Goal: Transaction & Acquisition: Purchase product/service

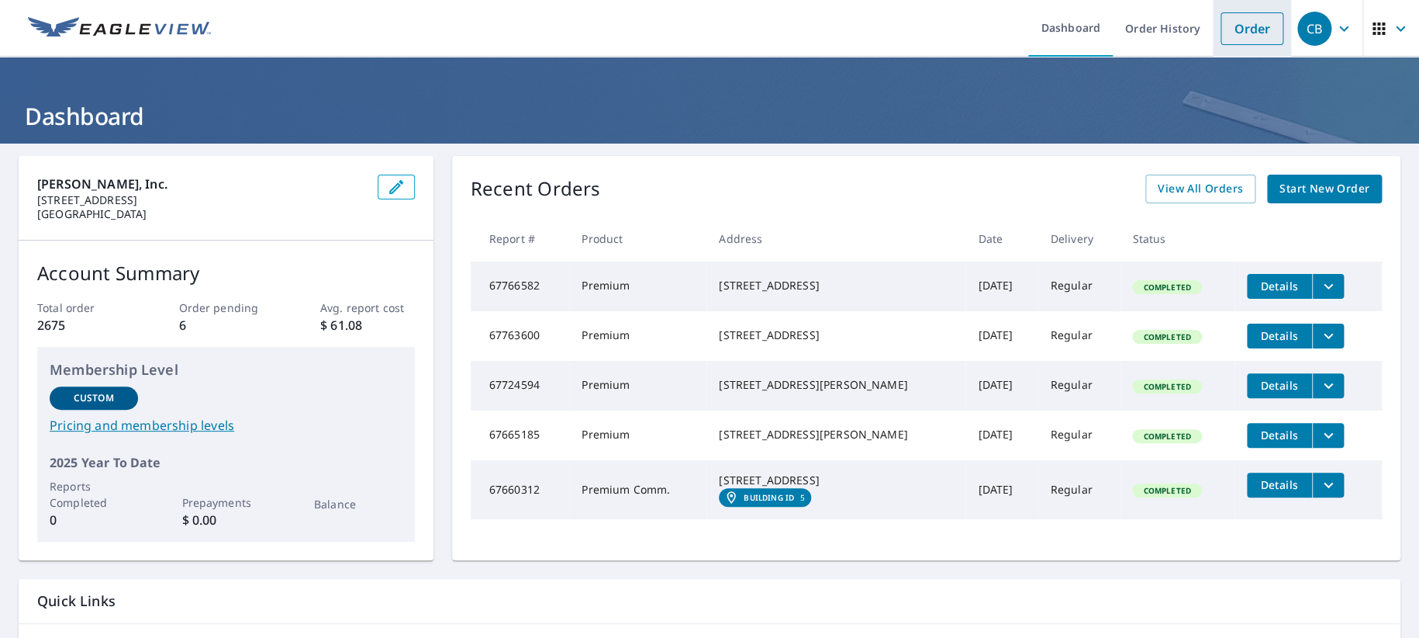
click at [1235, 26] on link "Order" at bounding box center [1252, 28] width 63 height 33
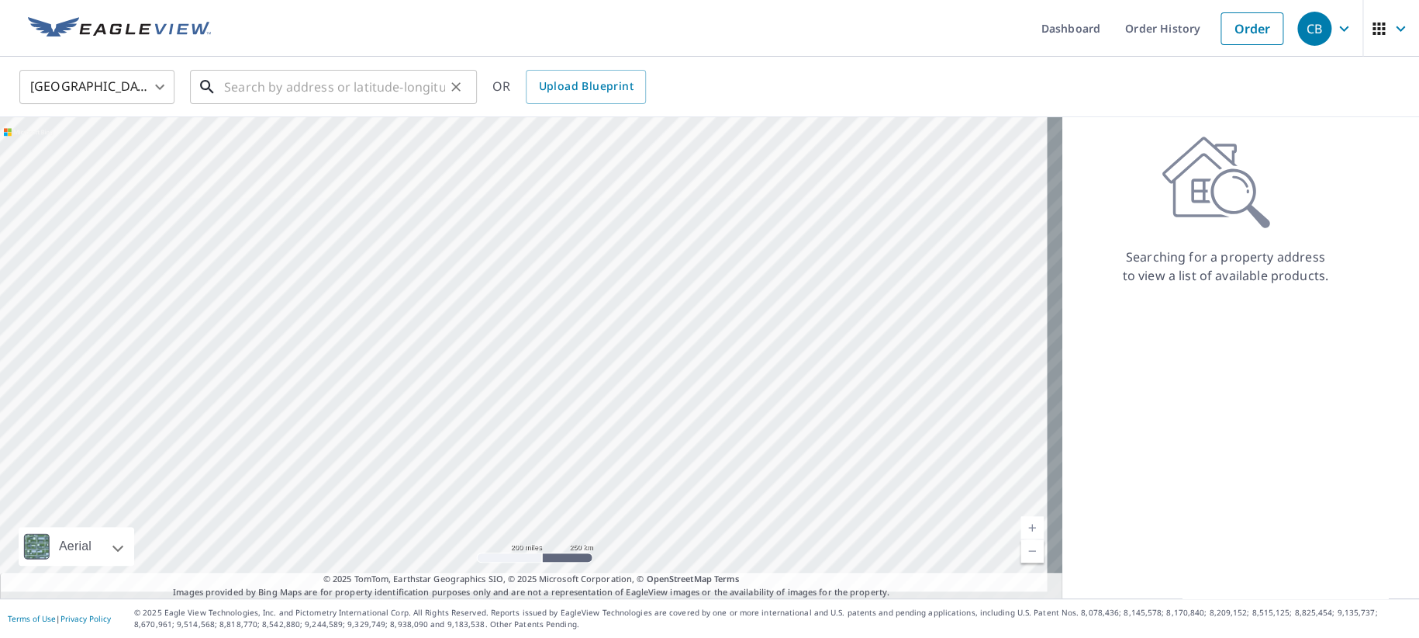
click at [271, 88] on input "text" at bounding box center [334, 86] width 221 height 43
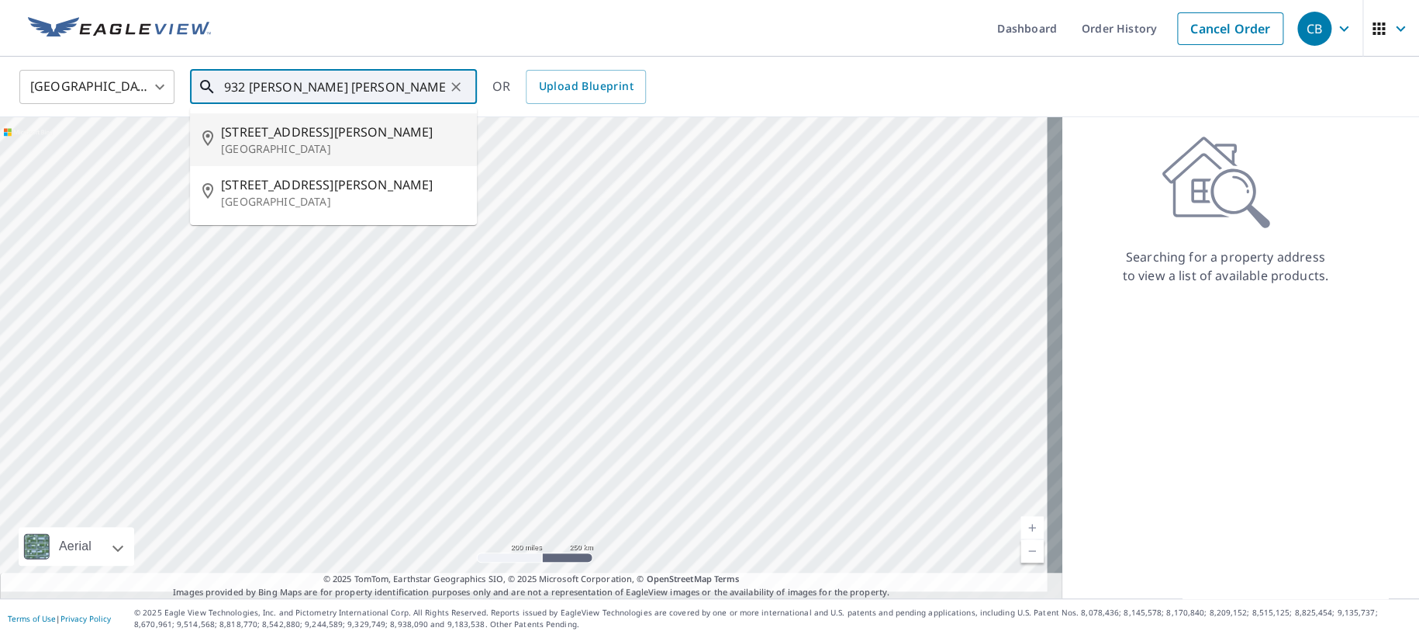
click at [278, 141] on span "[STREET_ADDRESS][PERSON_NAME]" at bounding box center [343, 132] width 244 height 19
type input "[STREET_ADDRESS][PERSON_NAME]"
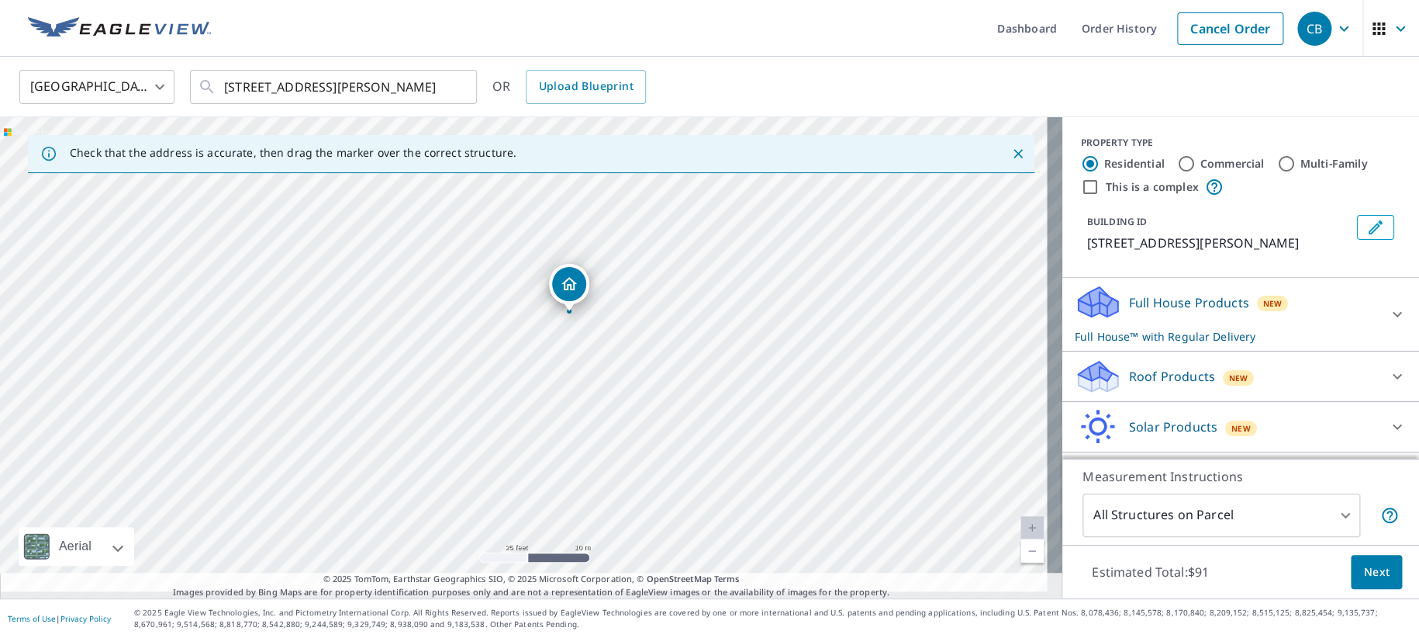
drag, startPoint x: 512, startPoint y: 439, endPoint x: 554, endPoint y: 378, distance: 73.6
click at [554, 378] on div "[STREET_ADDRESS][PERSON_NAME]" at bounding box center [531, 357] width 1063 height 481
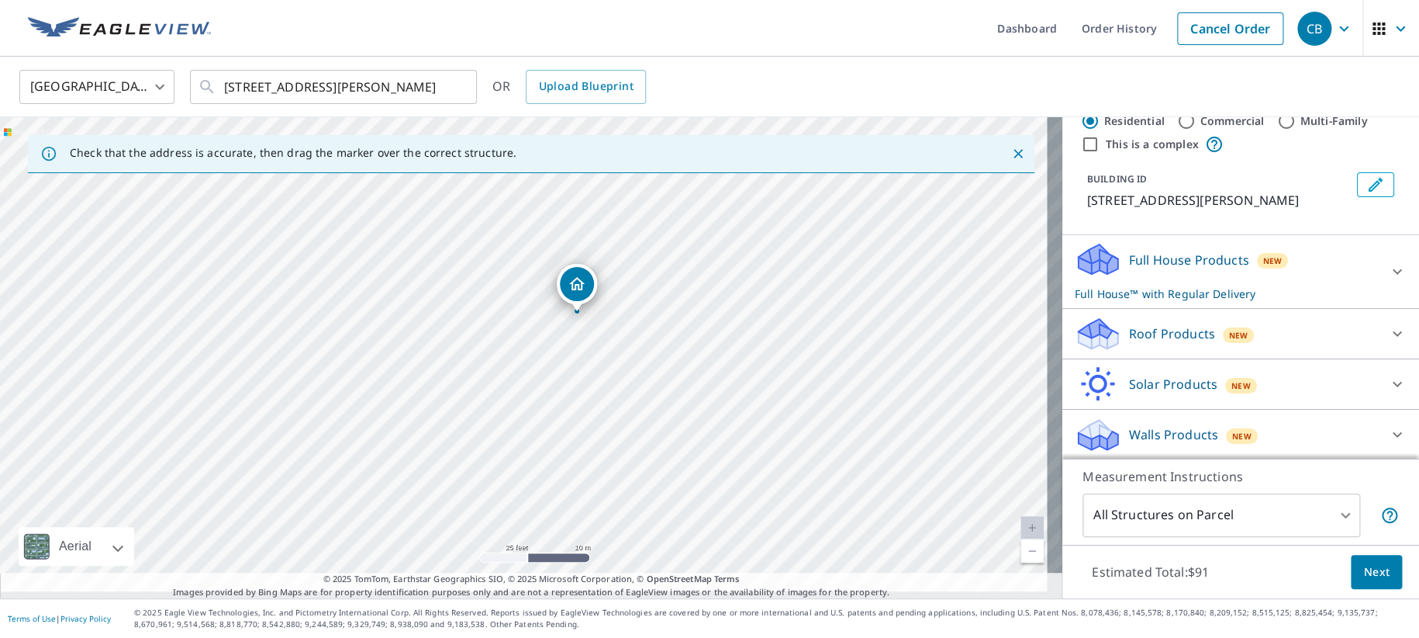
scroll to position [64, 0]
click at [1108, 327] on div "Roof Products New" at bounding box center [1227, 332] width 304 height 36
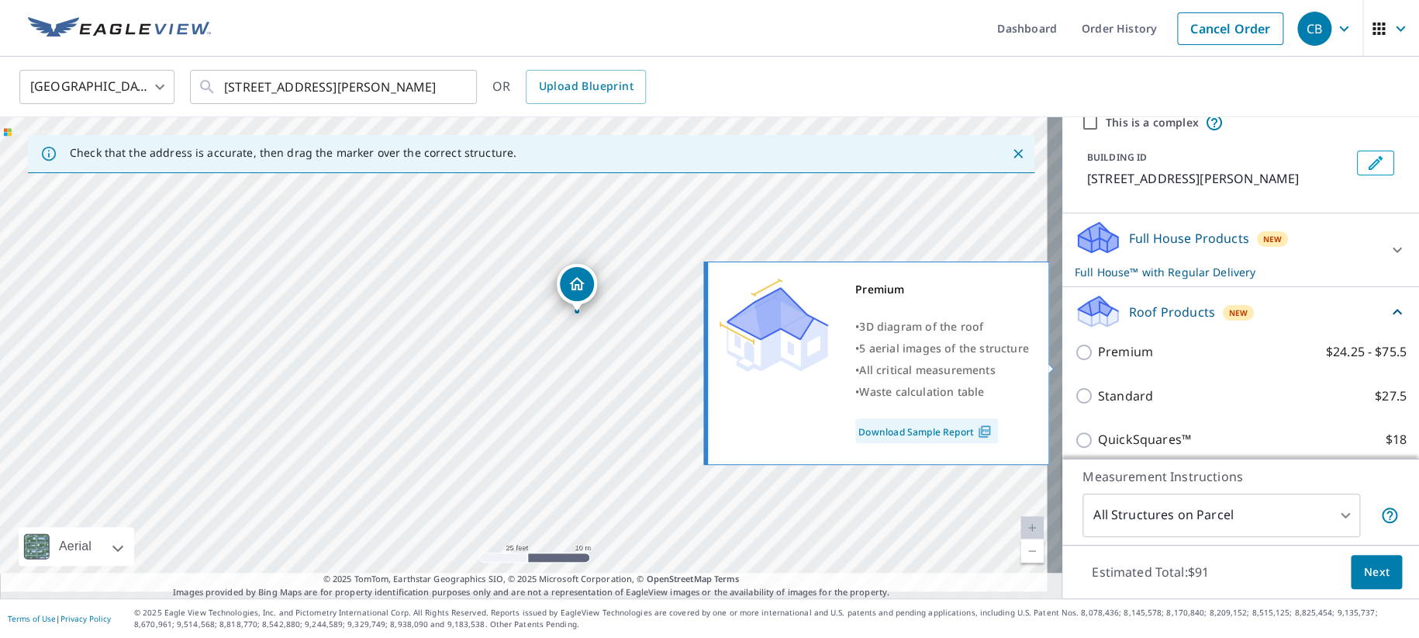
click at [1075, 361] on input "Premium $24.25 - $75.5" at bounding box center [1086, 352] width 23 height 19
checkbox input "true"
checkbox input "false"
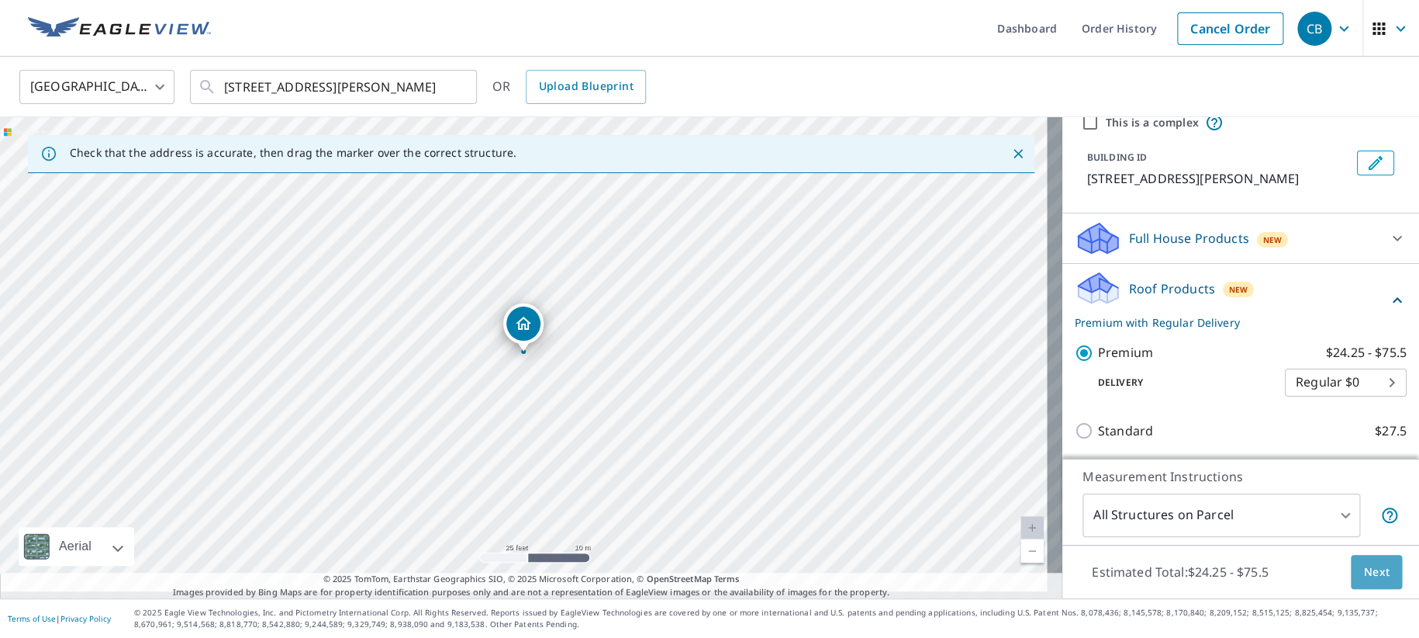
click at [1363, 562] on span "Next" at bounding box center [1376, 571] width 26 height 19
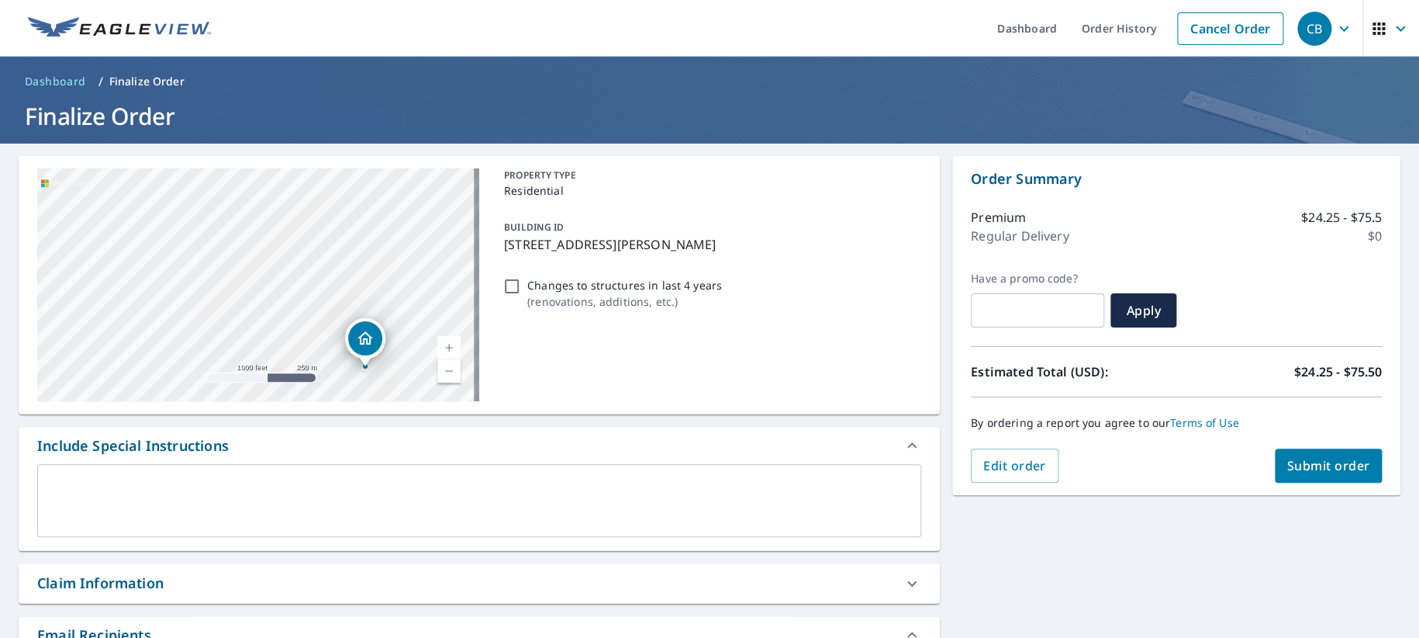
click at [239, 593] on div "Claim Information" at bounding box center [465, 582] width 856 height 21
checkbox input "true"
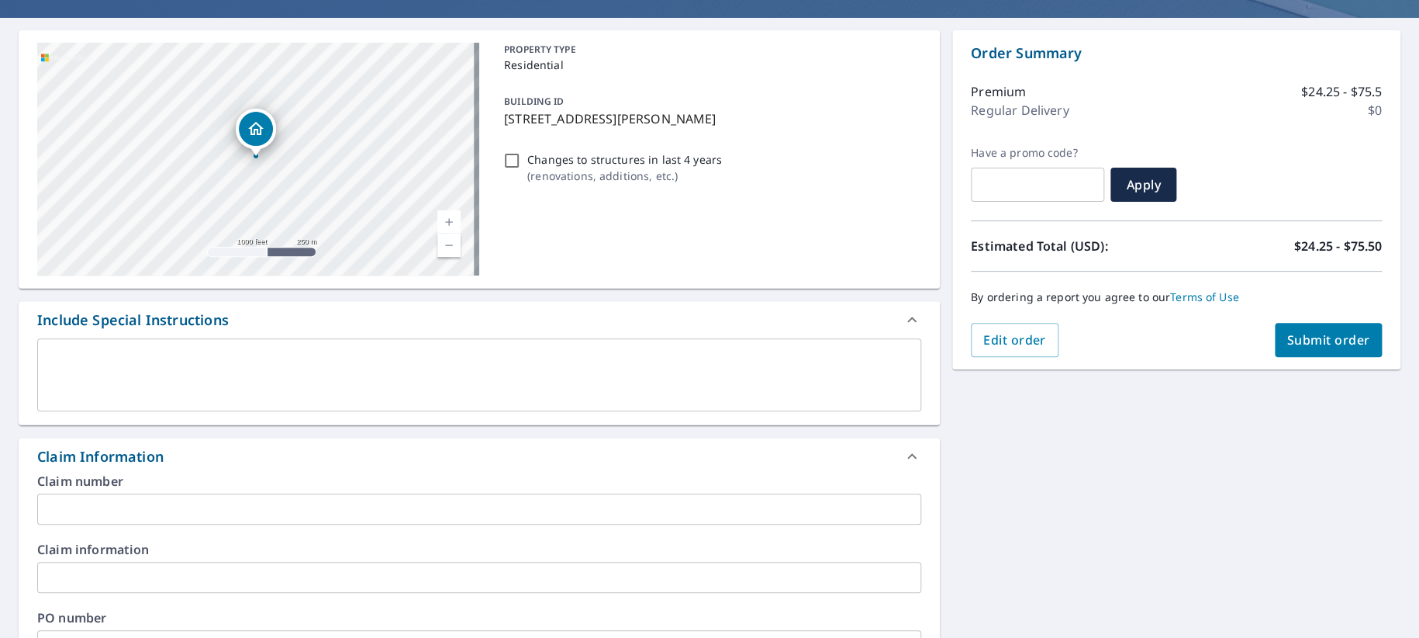
scroll to position [129, 0]
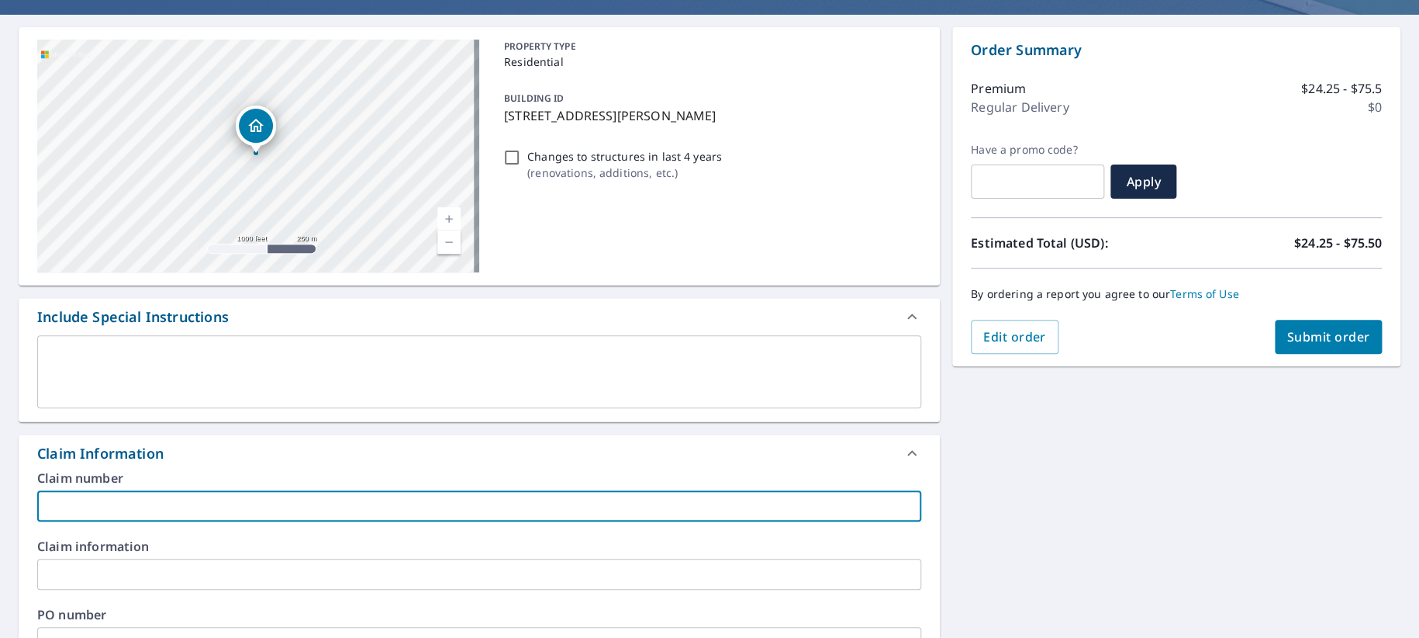
click at [180, 521] on input "text" at bounding box center [479, 505] width 884 height 31
type input "D"
checkbox input "true"
type input "Dm"
checkbox input "true"
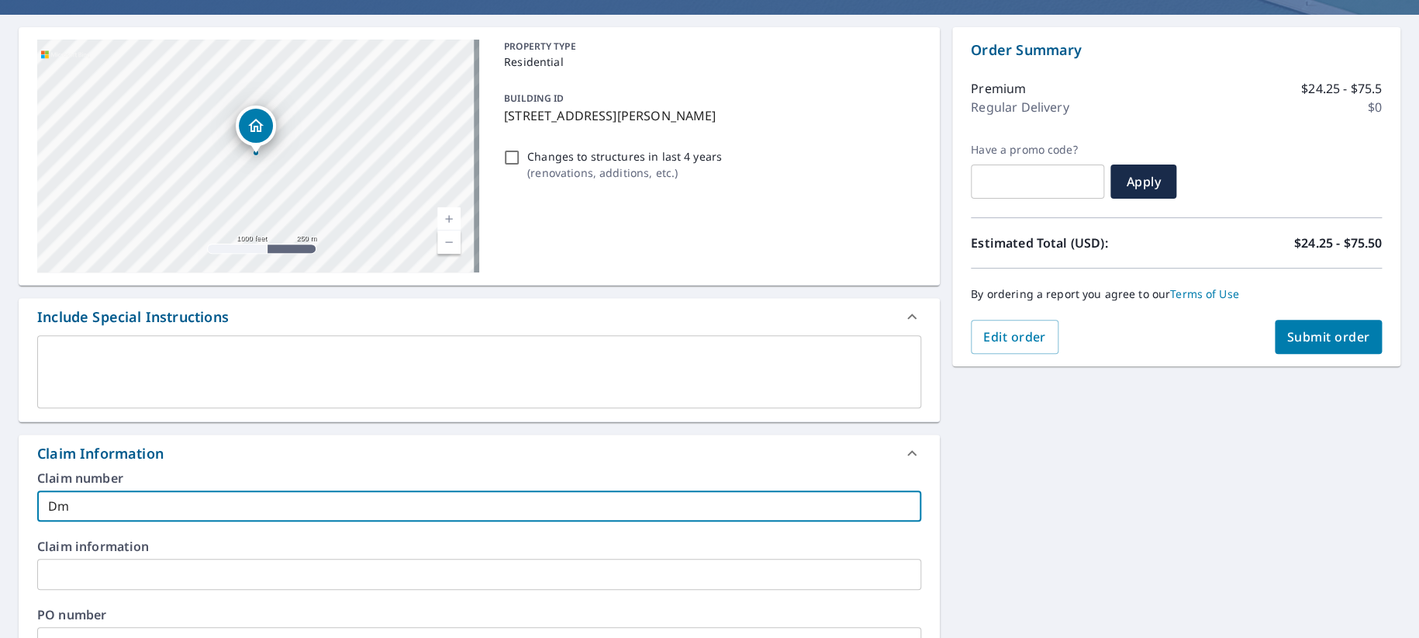
type input "D"
checkbox input "true"
type input "DM"
checkbox input "true"
type input "DM"
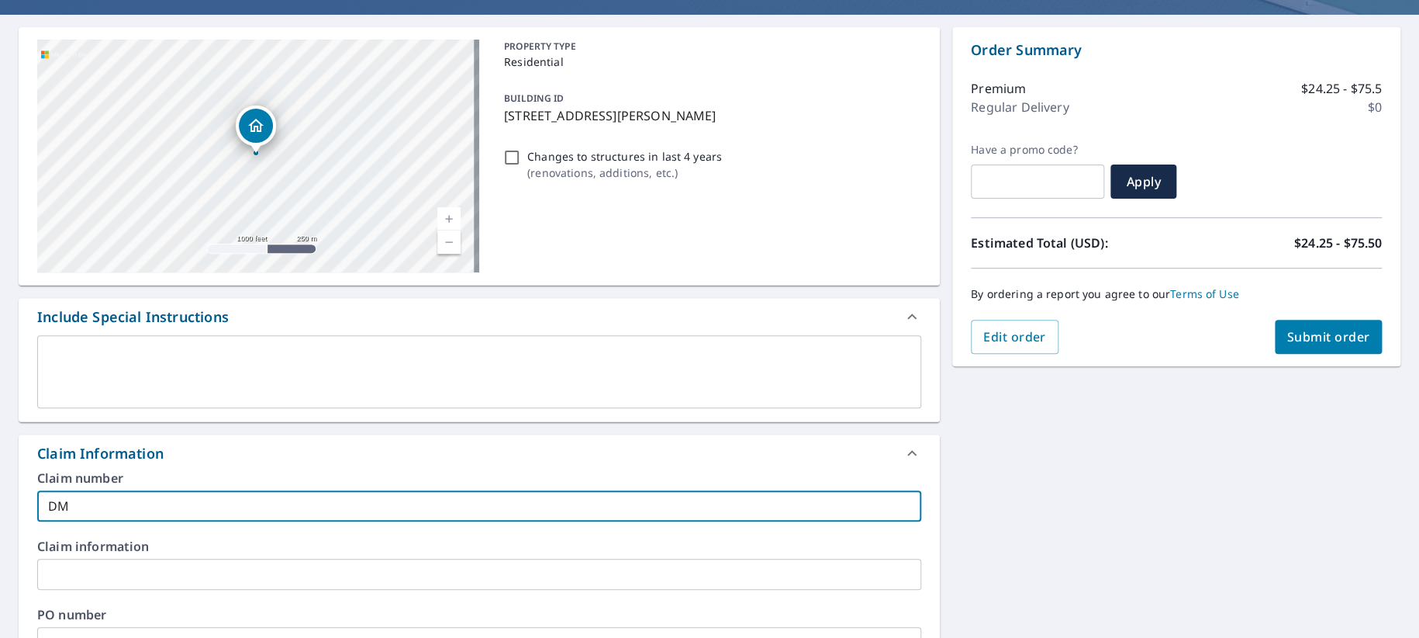
checkbox input "true"
type input "DM -"
checkbox input "true"
type input "DM -"
checkbox input "true"
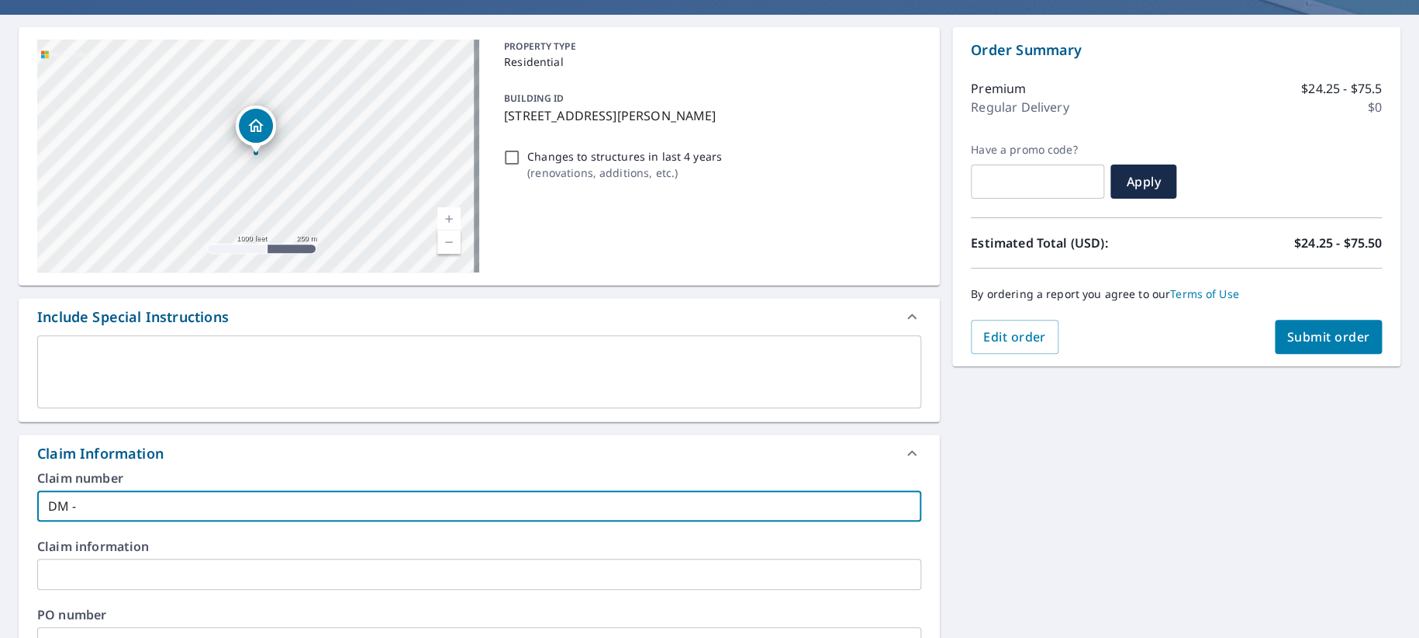
type input "DM - 9"
checkbox input "true"
type input "DM - 99"
checkbox input "true"
type input "DM - 999"
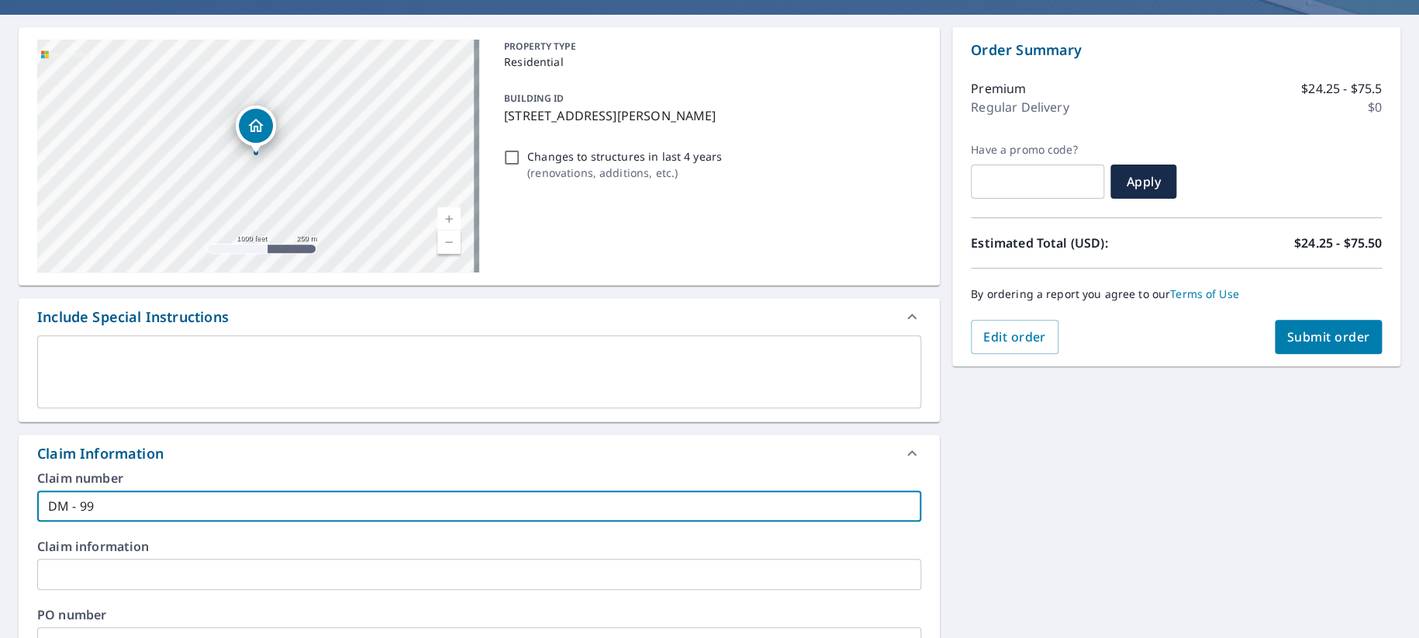
checkbox input "true"
type input "DM - 9999"
checkbox input "true"
type input "DM - 9999"
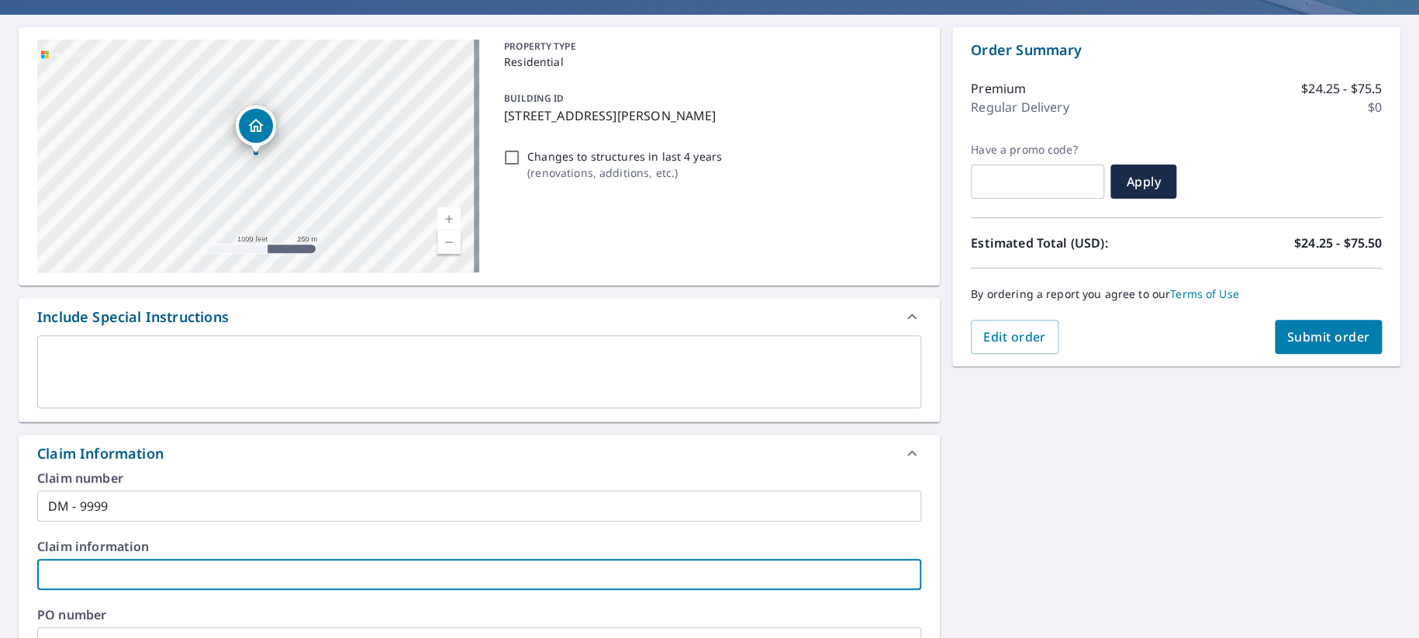
click at [67, 589] on input "text" at bounding box center [479, 573] width 884 height 31
type input "C"
checkbox input "true"
type input "Cl"
checkbox input "true"
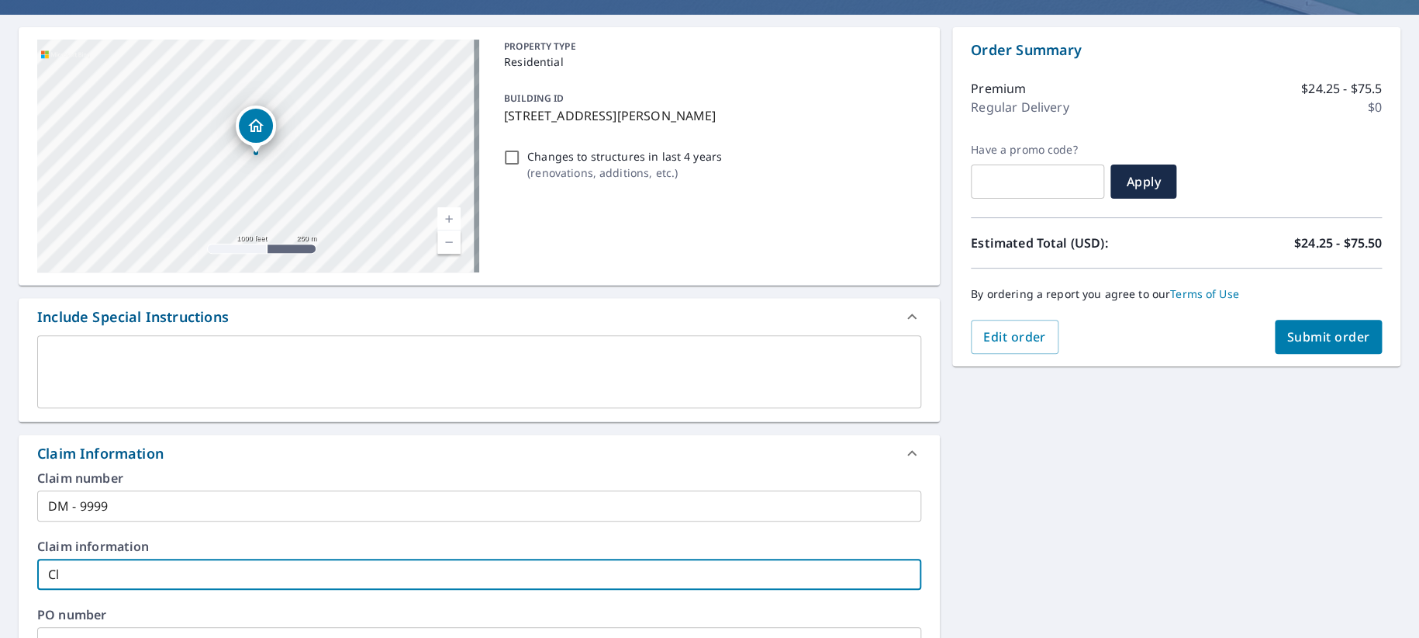
type input "Cli"
checkbox input "true"
type input "Clif"
checkbox input "true"
type input "Cliff"
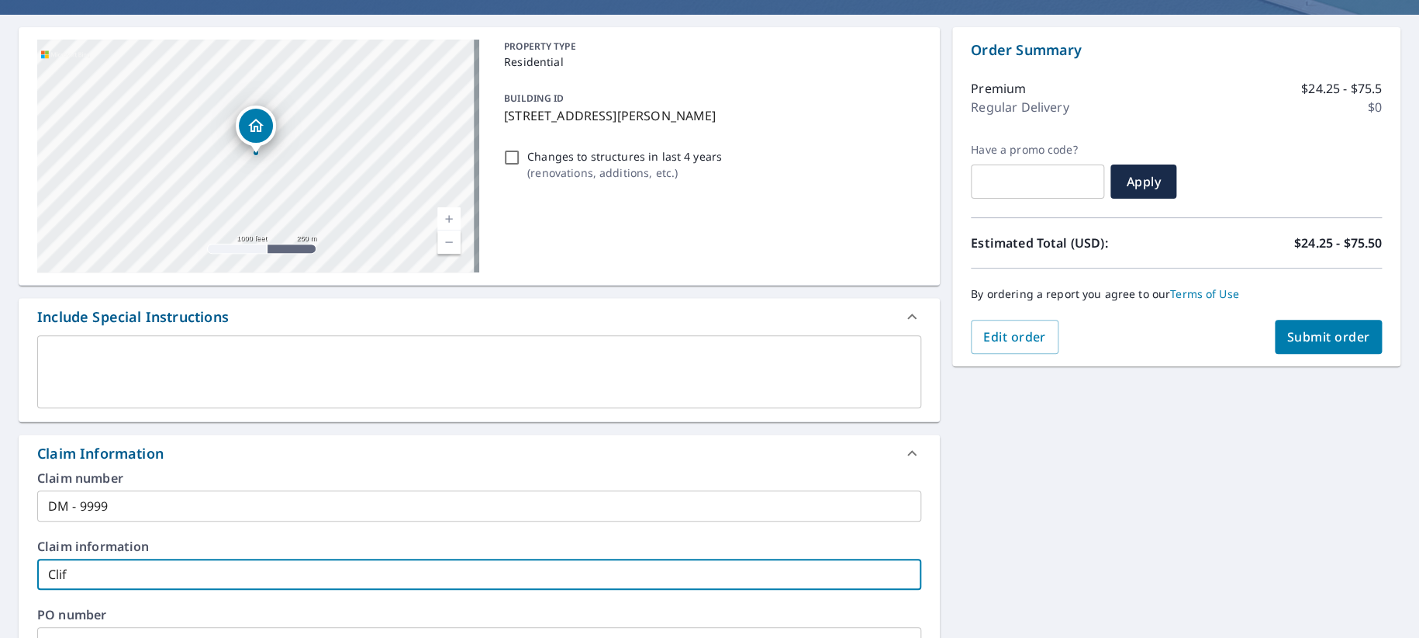
checkbox input "true"
type input "Cliffo"
checkbox input "true"
type input "Cliffor"
checkbox input "true"
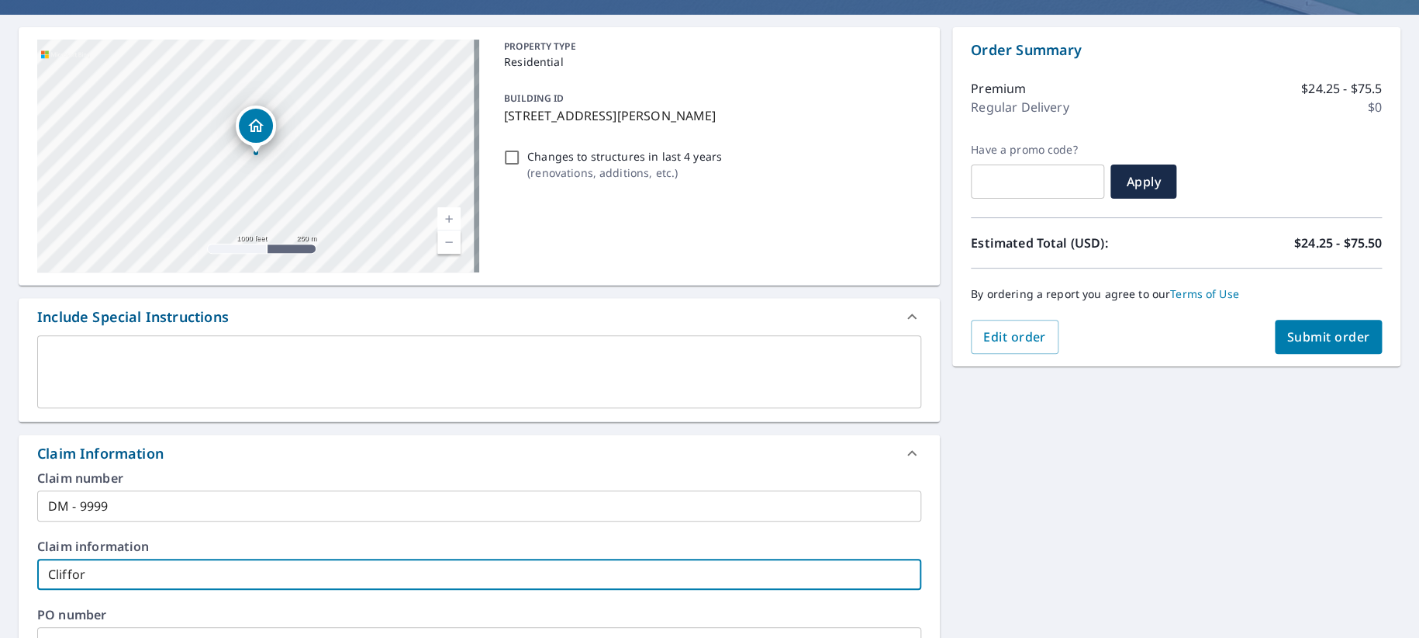
type input "[PERSON_NAME]"
checkbox input "true"
type input "[PERSON_NAME]"
checkbox input "true"
type input "[PERSON_NAME]"
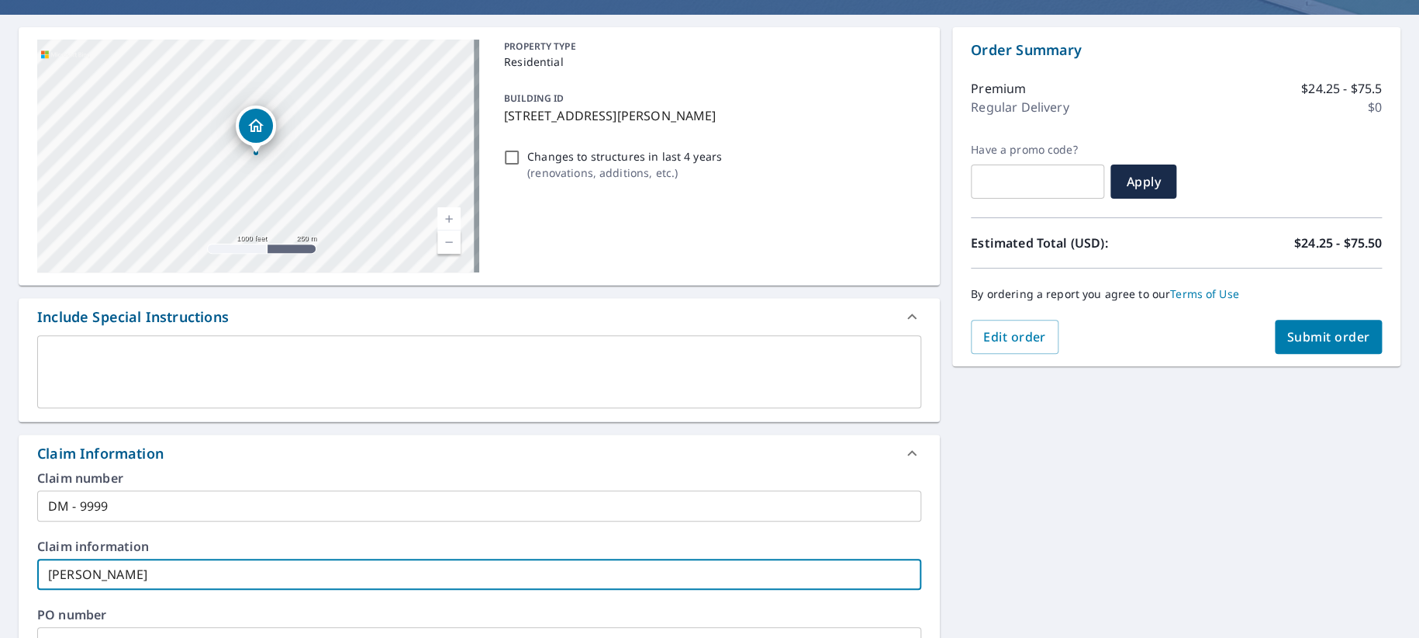
checkbox input "true"
type input "[PERSON_NAME]"
checkbox input "true"
type input "[PERSON_NAME]"
checkbox input "true"
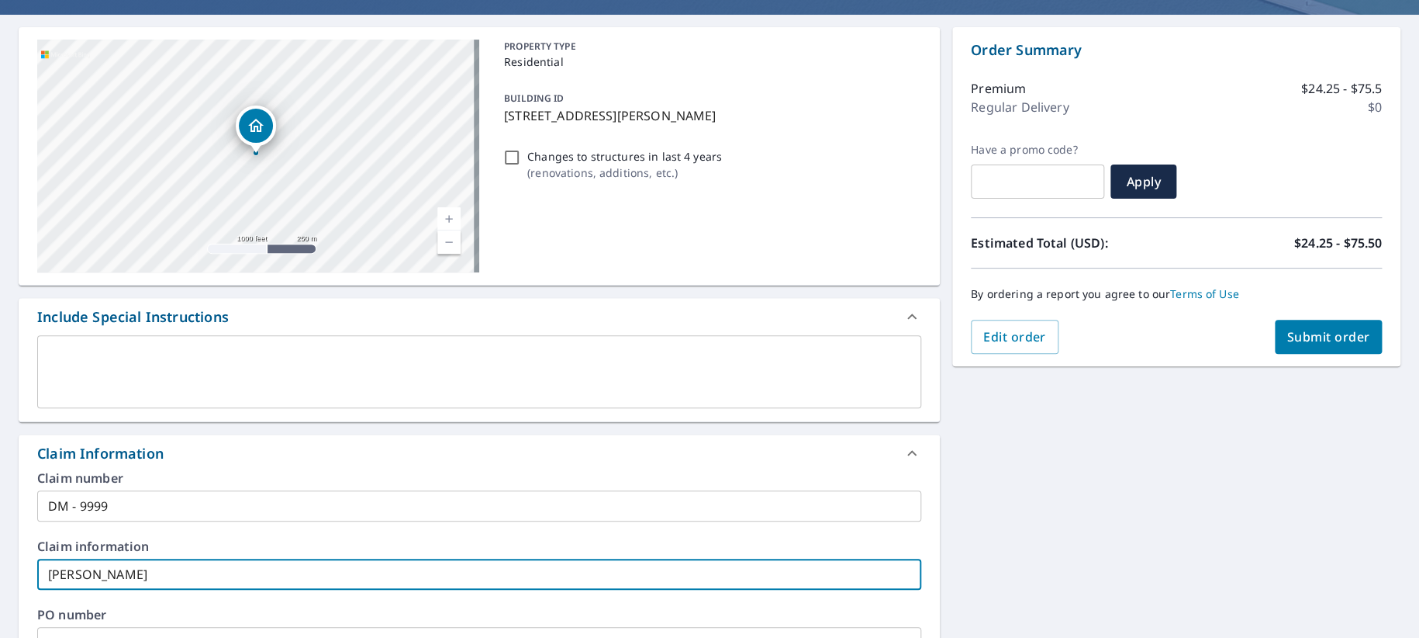
type input "[PERSON_NAME]"
checkbox input "true"
type input "[PERSON_NAME]"
checkbox input "true"
type input "[PERSON_NAME]"
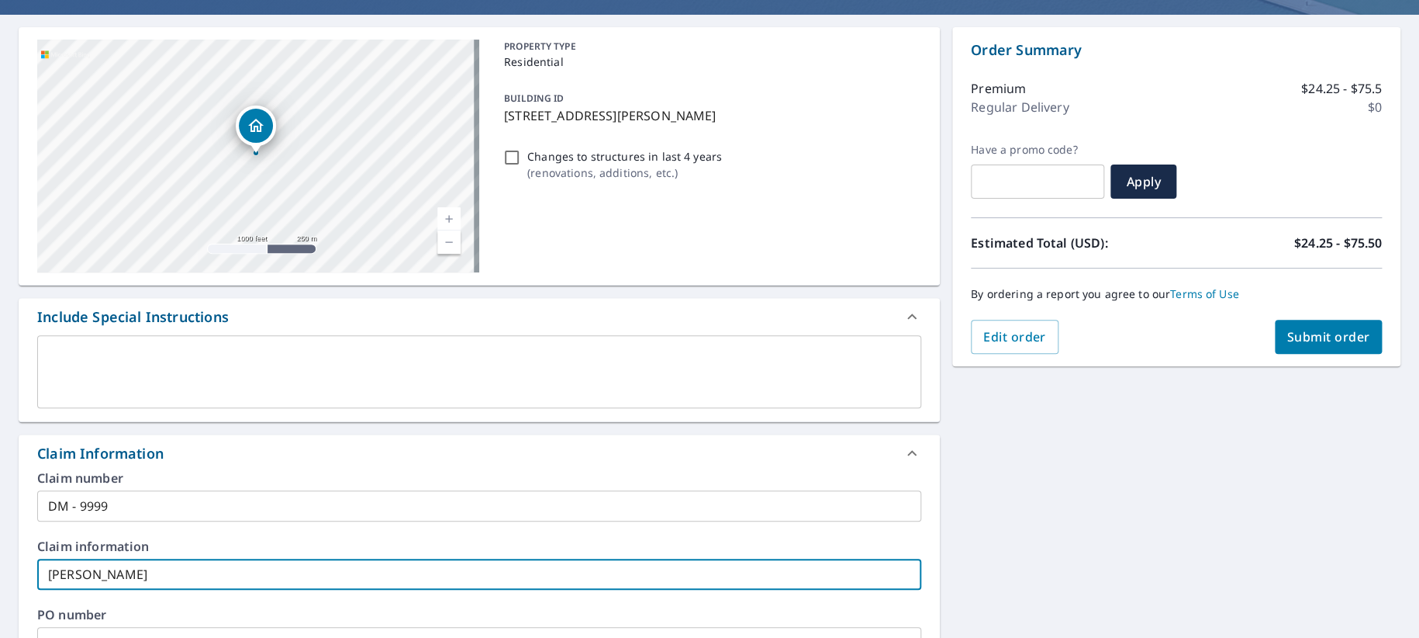
checkbox input "true"
type input "[PERSON_NAME]"
checkbox input "true"
type input "[PERSON_NAME]"
checkbox input "true"
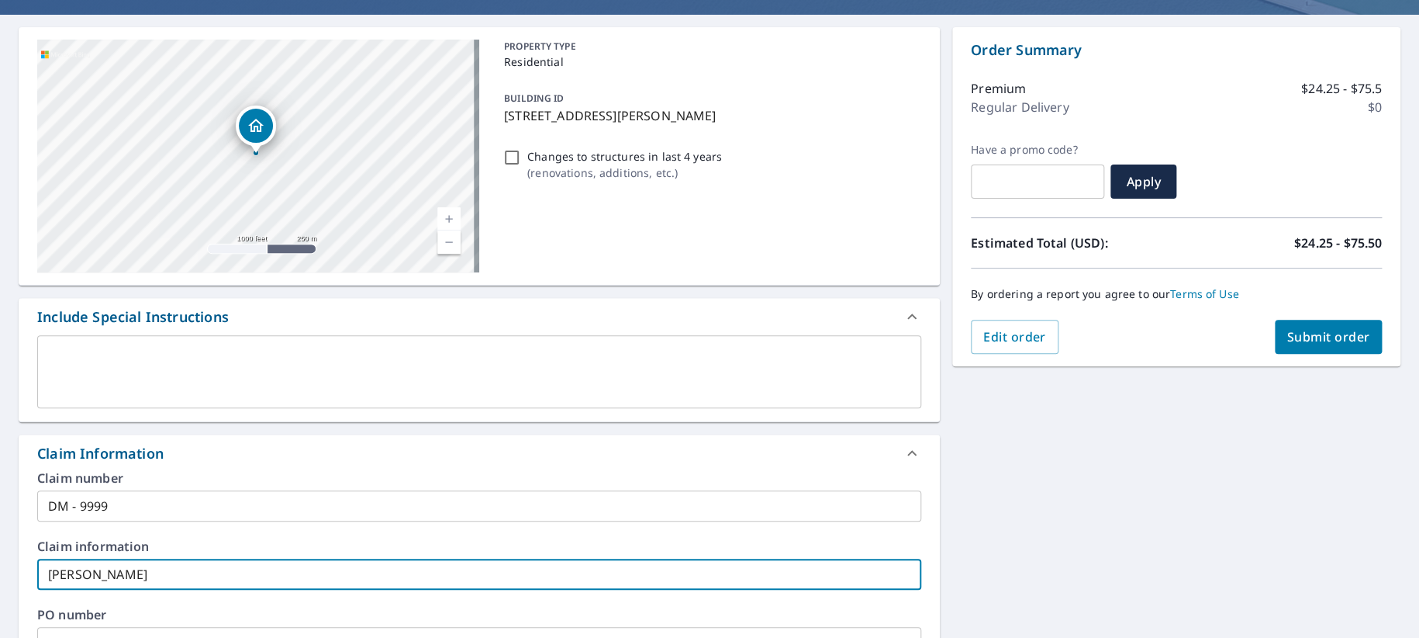
type input "[PERSON_NAME]"
checkbox input "true"
type input "[PERSON_NAME]"
checkbox input "true"
type input "[PERSON_NAME]"
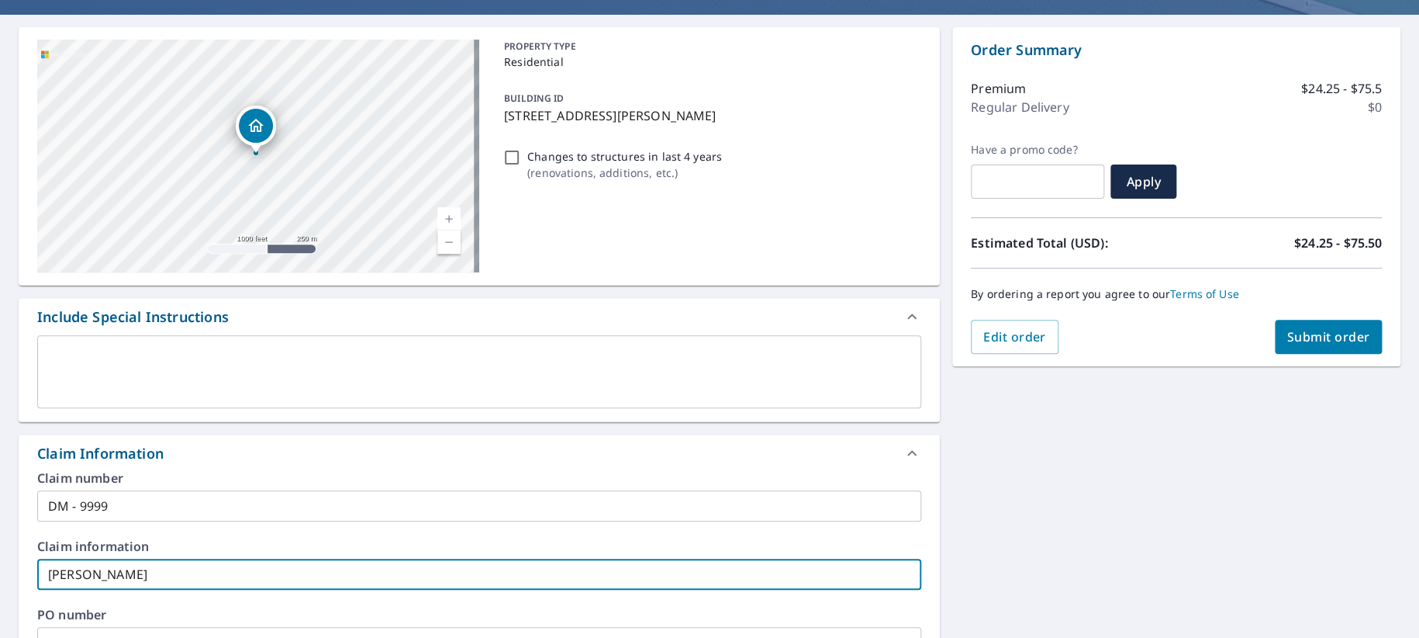
checkbox input "true"
type input "[PERSON_NAME]"
checkbox input "true"
type input "[PERSON_NAME]"
checkbox input "true"
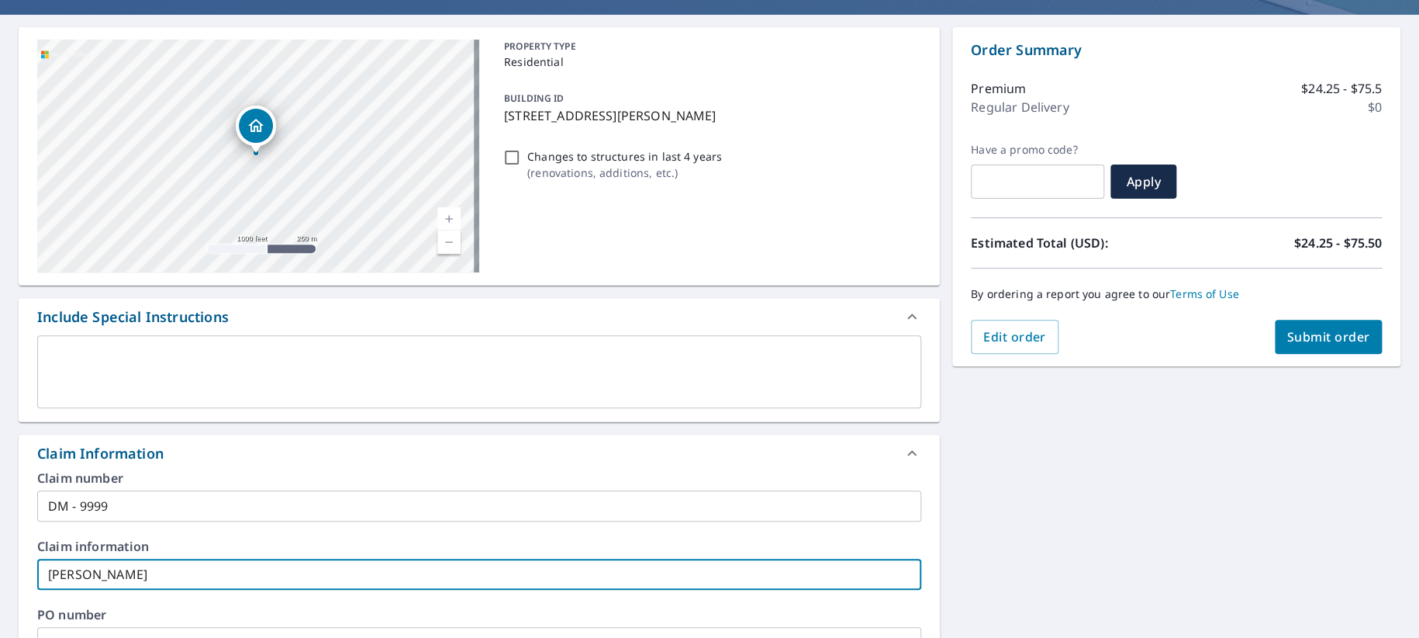
type input "[PERSON_NAME]"
checkbox input "true"
type input "[PERSON_NAME]"
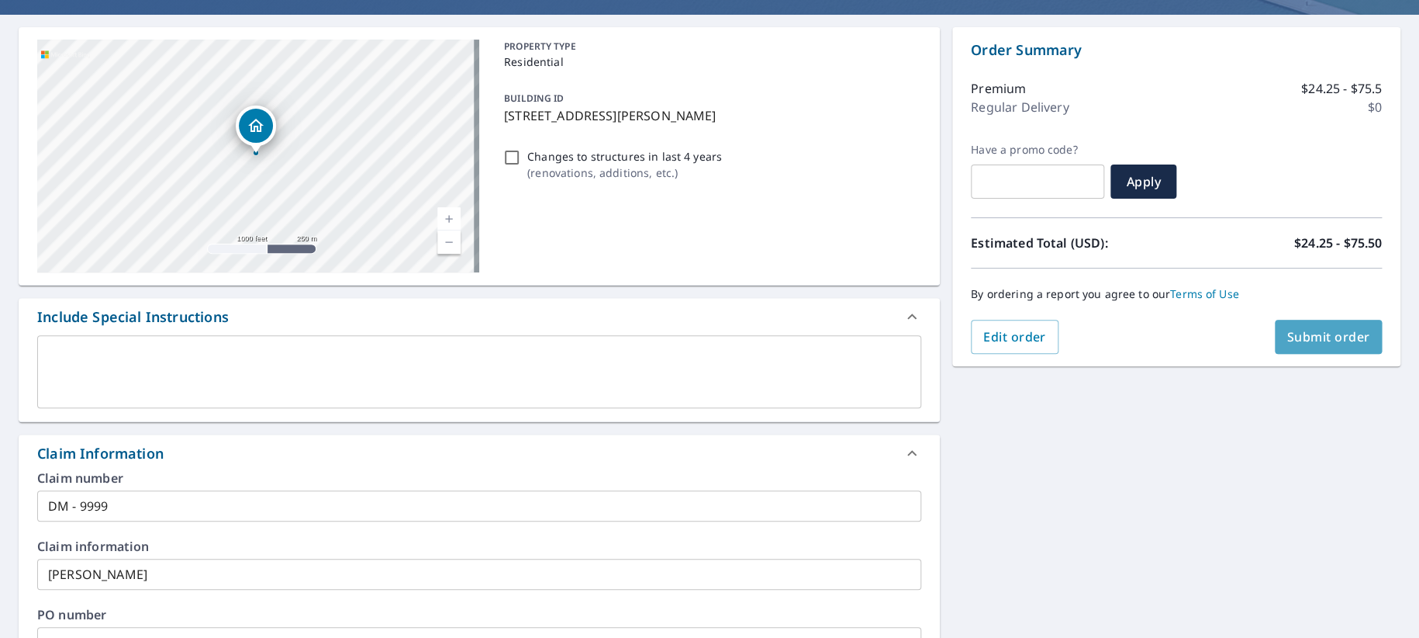
click at [1339, 331] on span "Submit order" at bounding box center [1328, 336] width 83 height 17
checkbox input "true"
